Goal: Transaction & Acquisition: Purchase product/service

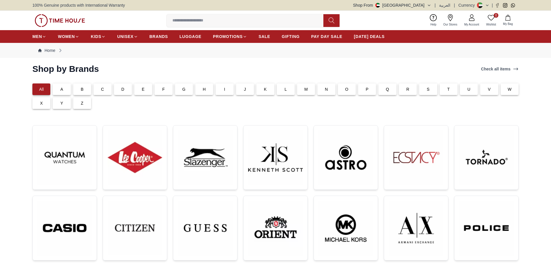
click at [63, 20] on img at bounding box center [60, 20] width 50 height 13
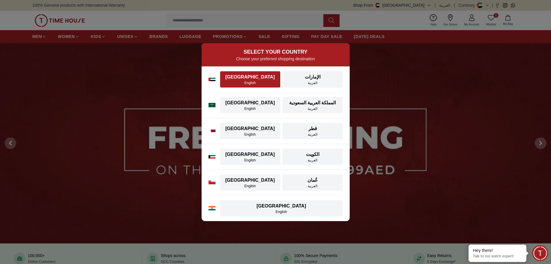
click at [242, 80] on div "English" at bounding box center [250, 82] width 53 height 5
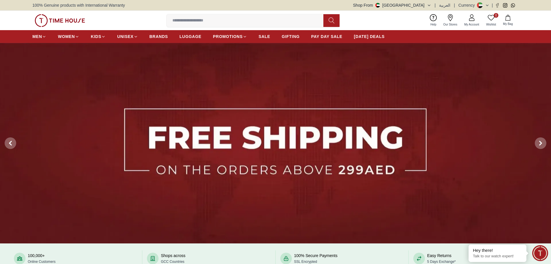
click at [45, 19] on img at bounding box center [60, 20] width 50 height 13
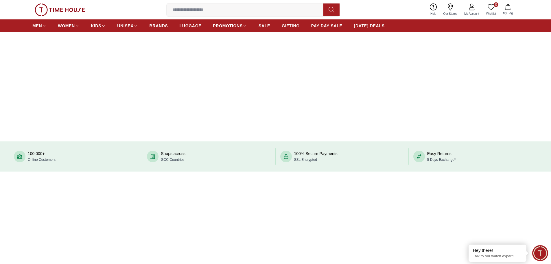
scroll to position [87, 0]
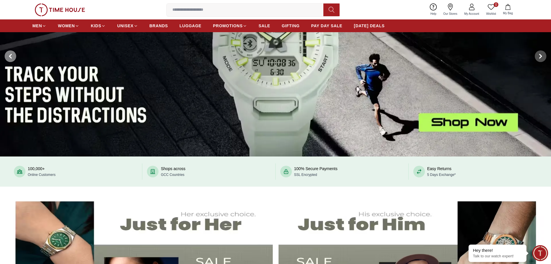
click at [12, 56] on icon at bounding box center [10, 56] width 5 height 5
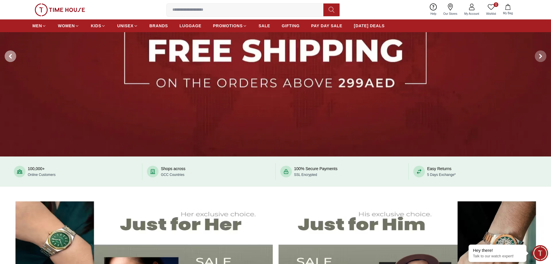
click at [12, 56] on icon at bounding box center [10, 56] width 5 height 5
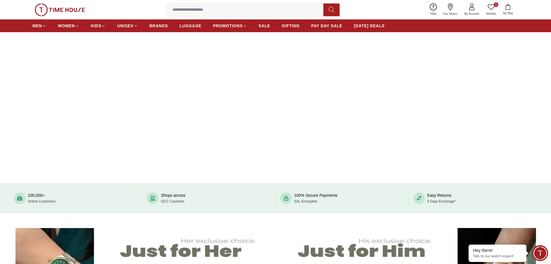
scroll to position [29, 0]
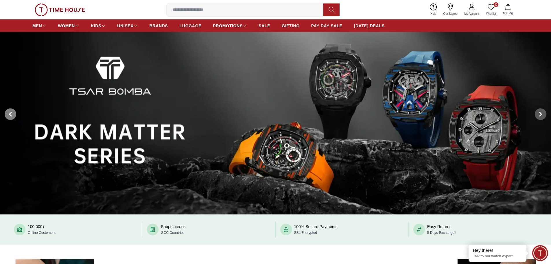
click at [14, 111] on span at bounding box center [11, 114] width 12 height 12
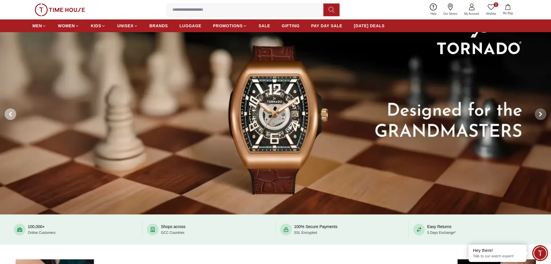
click at [14, 111] on span at bounding box center [11, 114] width 12 height 12
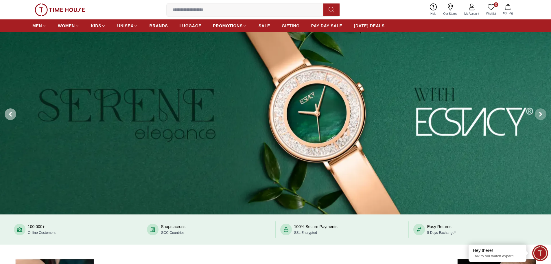
click at [14, 111] on span at bounding box center [11, 114] width 12 height 12
click at [9, 113] on icon at bounding box center [10, 114] width 5 height 5
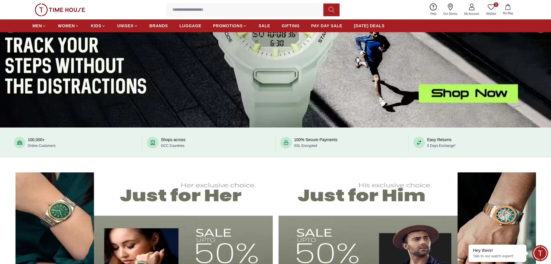
scroll to position [231, 0]
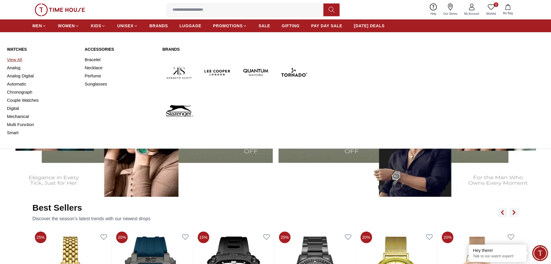
click at [19, 60] on link "View All" at bounding box center [42, 60] width 71 height 8
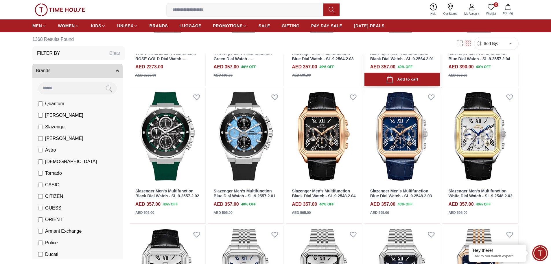
scroll to position [145, 0]
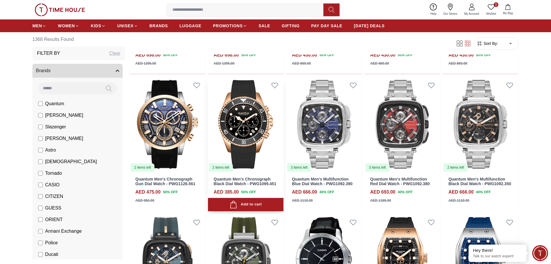
scroll to position [868, 0]
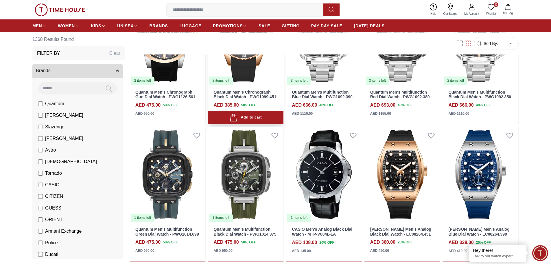
scroll to position [868, 0]
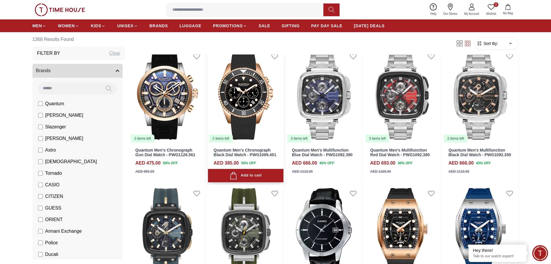
click at [250, 94] on img at bounding box center [246, 94] width 76 height 95
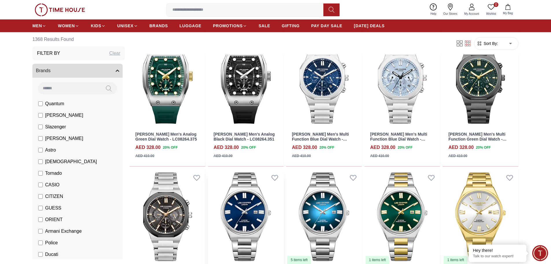
scroll to position [1157, 0]
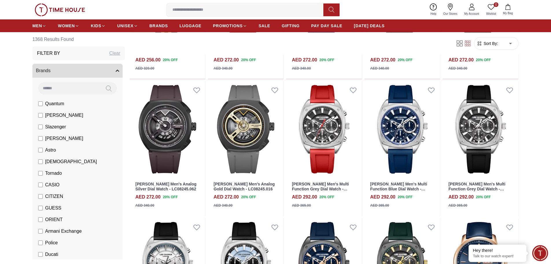
scroll to position [1794, 0]
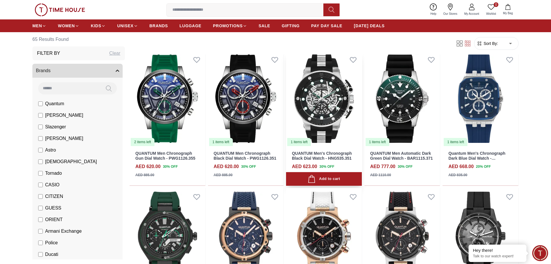
scroll to position [1128, 0]
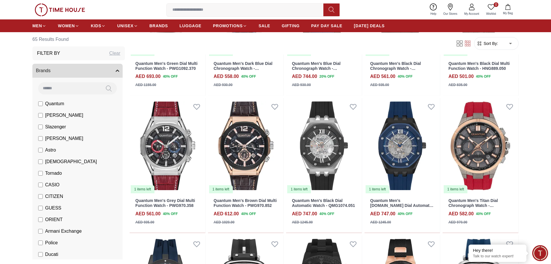
scroll to position [1418, 0]
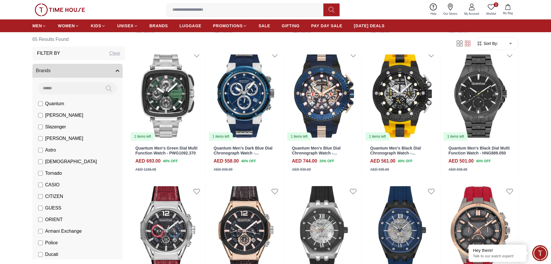
click at [38, 102] on li "Quantum" at bounding box center [79, 104] width 88 height 12
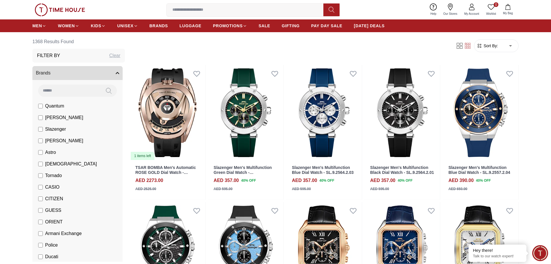
scroll to position [58, 0]
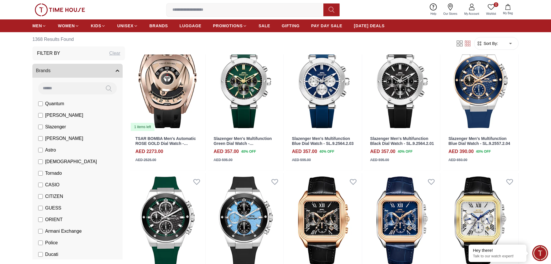
click at [41, 129] on label "Slazenger" at bounding box center [52, 126] width 28 height 7
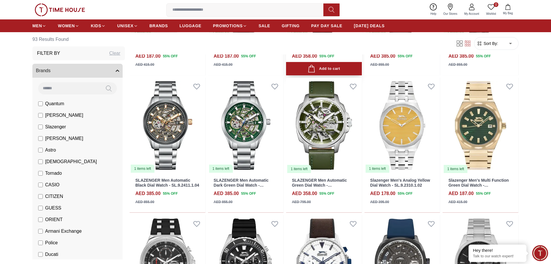
scroll to position [1939, 0]
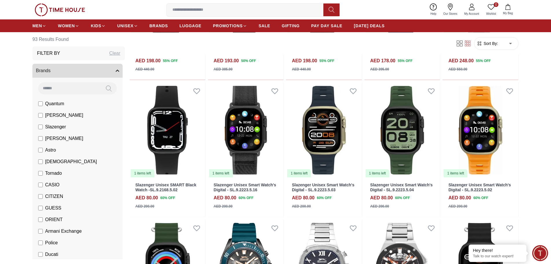
scroll to position [2199, 0]
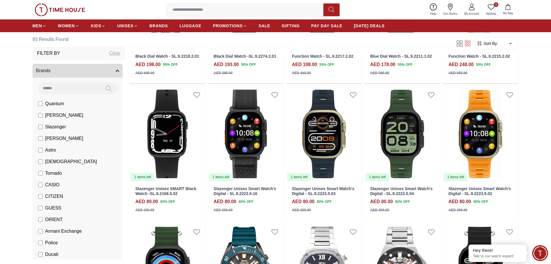
click at [38, 124] on label "Slazenger" at bounding box center [52, 126] width 28 height 7
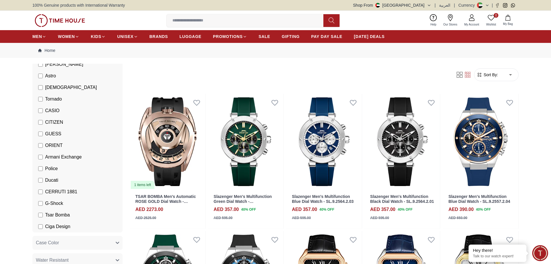
scroll to position [116, 0]
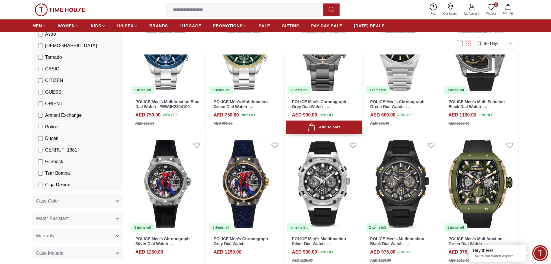
scroll to position [260, 0]
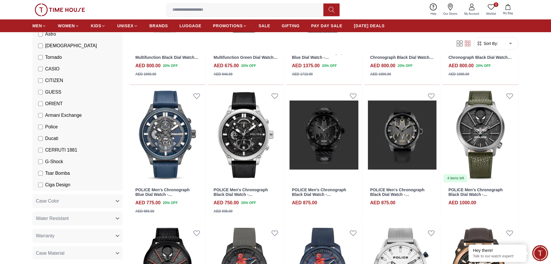
scroll to position [839, 0]
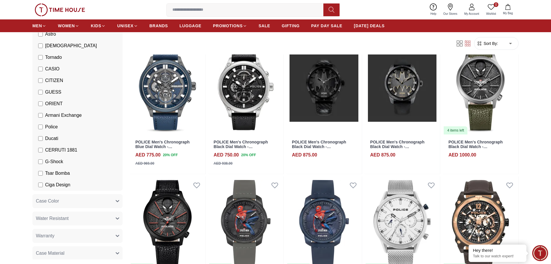
scroll to position [955, 0]
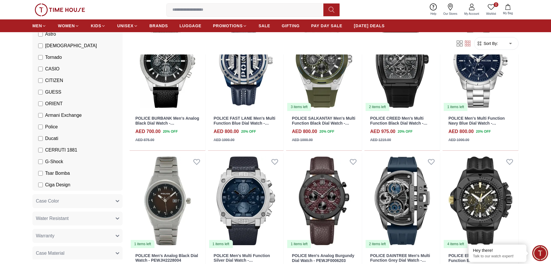
scroll to position [2582, 0]
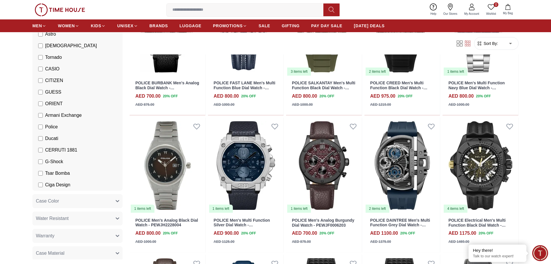
scroll to position [2691, 0]
